Goal: Task Accomplishment & Management: Complete application form

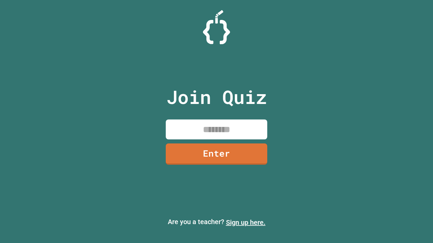
click at [245, 223] on link "Sign up here." at bounding box center [246, 223] width 40 height 8
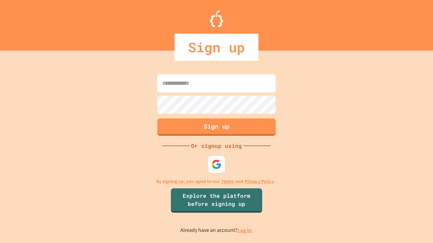
click at [245, 231] on link "Log in." at bounding box center [245, 230] width 16 height 7
